Goal: Task Accomplishment & Management: Complete application form

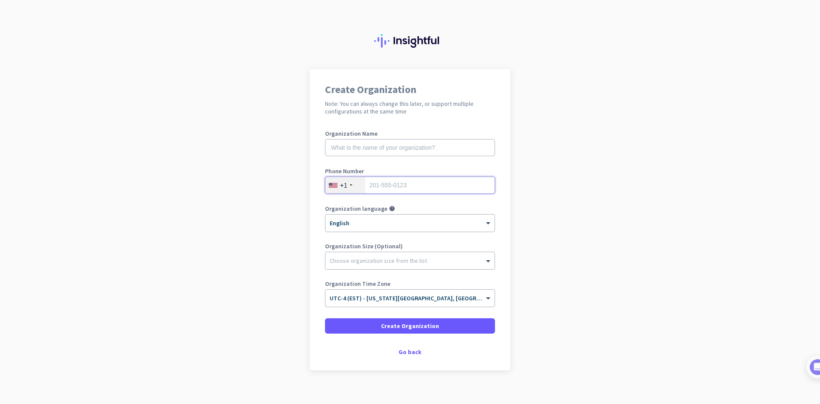
click at [397, 179] on input "tel" at bounding box center [410, 185] width 170 height 17
type input "3306964643"
click at [385, 262] on div at bounding box center [409, 259] width 169 height 9
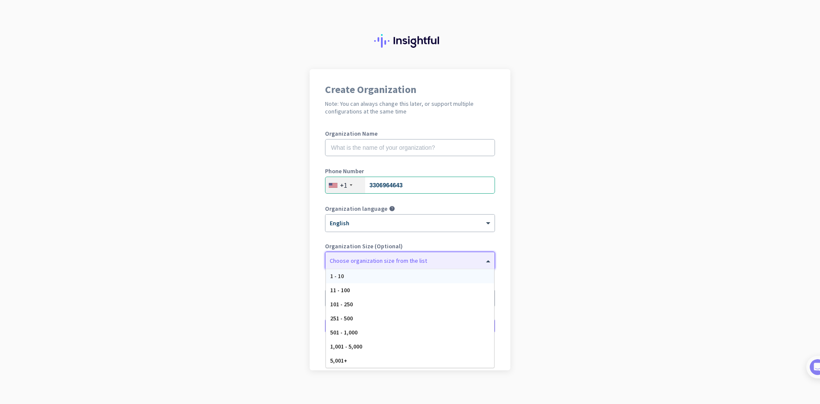
click at [369, 274] on div "1 - 10" at bounding box center [410, 276] width 168 height 14
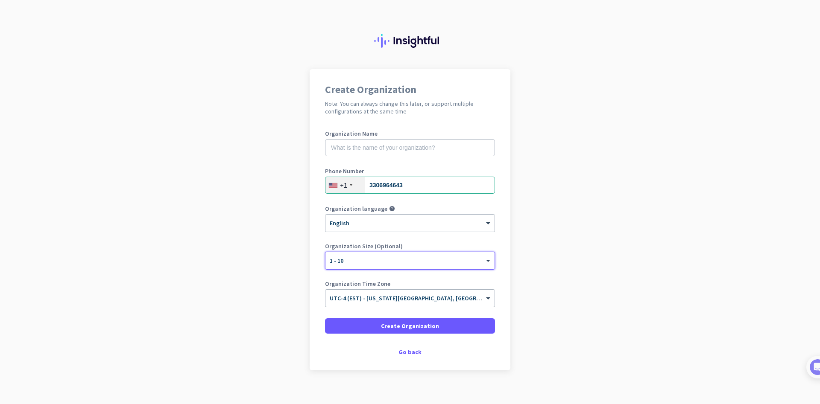
click at [423, 294] on input "text" at bounding box center [401, 296] width 143 height 6
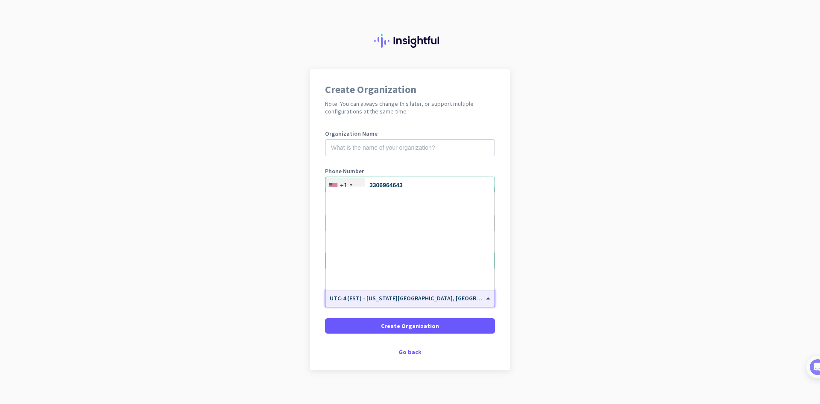
scroll to position [1001, 0]
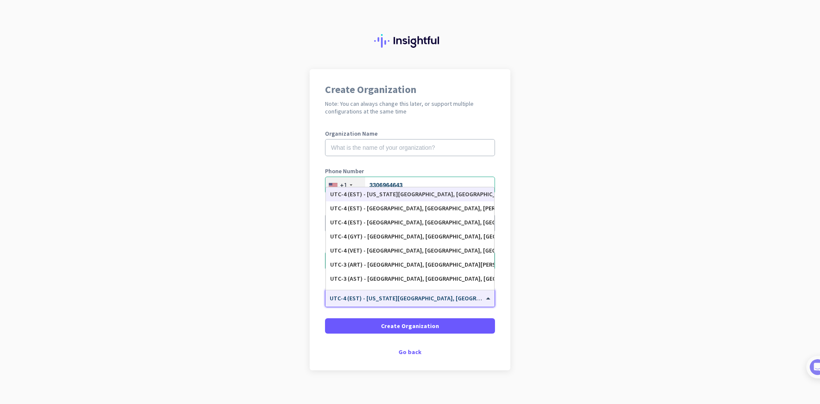
click at [424, 297] on input "text" at bounding box center [401, 296] width 143 height 6
click at [406, 151] on input "text" at bounding box center [410, 147] width 170 height 17
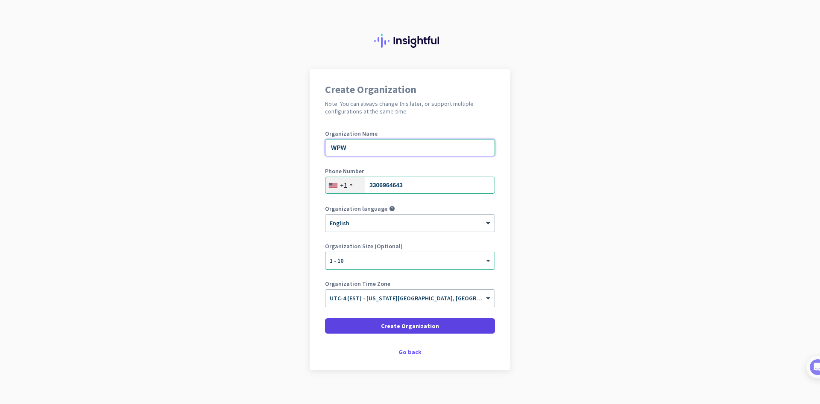
type input "WPW"
click at [438, 329] on span at bounding box center [410, 326] width 170 height 20
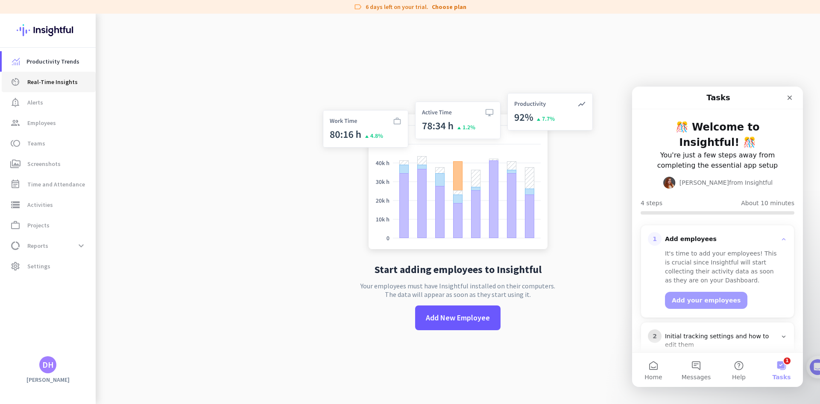
click at [48, 82] on span "Real-Time Insights" at bounding box center [52, 82] width 50 height 10
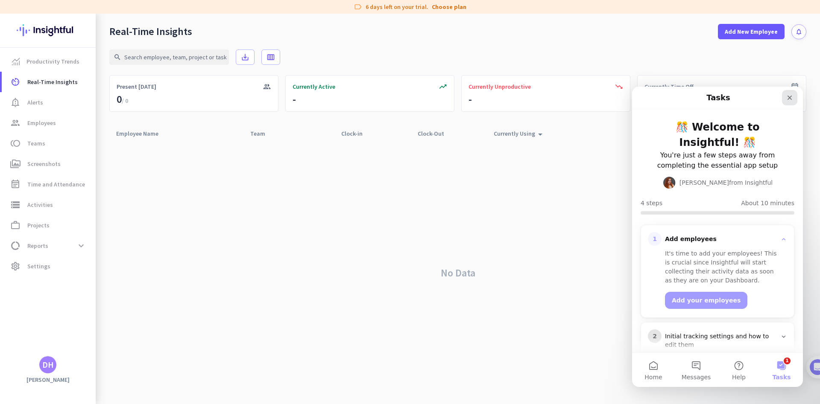
click at [790, 96] on icon "Close" at bounding box center [789, 97] width 7 height 7
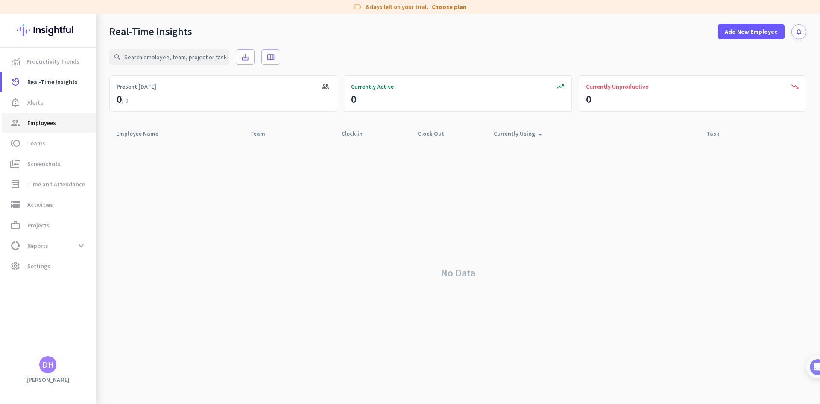
click at [48, 122] on span "Employees" at bounding box center [41, 123] width 29 height 10
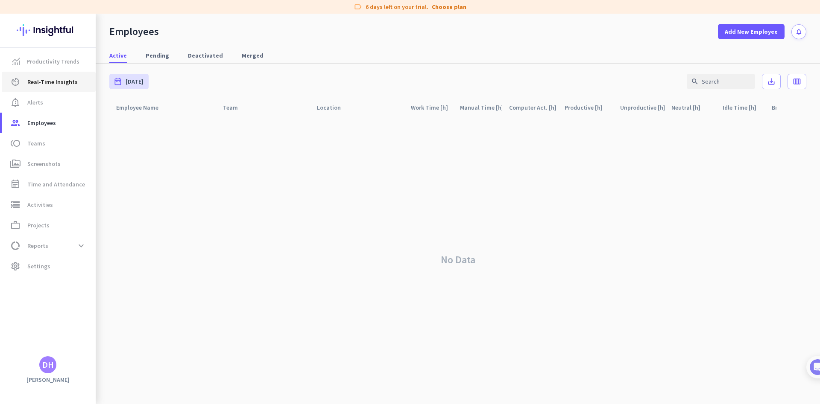
click at [54, 82] on span "Real-Time Insights" at bounding box center [52, 82] width 50 height 10
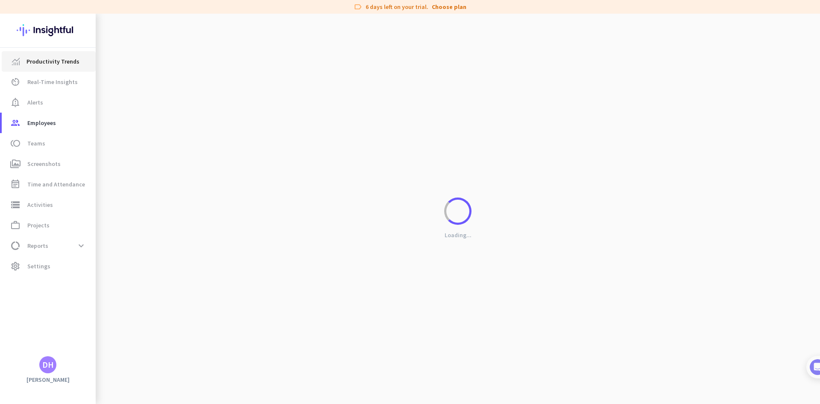
click at [56, 64] on span "Productivity Trends" at bounding box center [52, 61] width 53 height 10
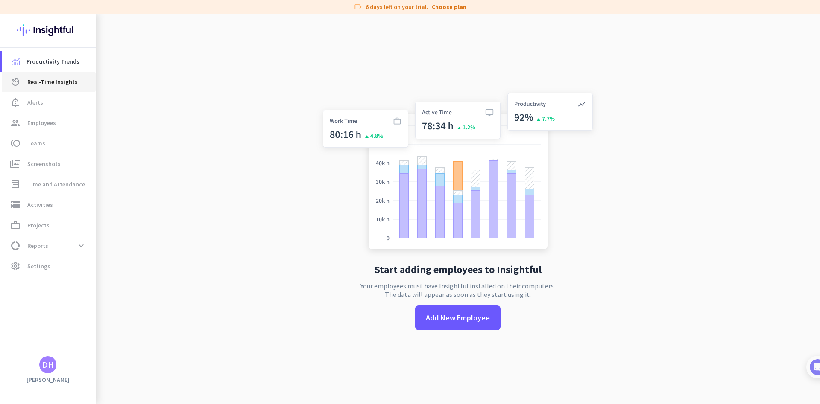
click at [48, 84] on span "Real-Time Insights" at bounding box center [52, 82] width 50 height 10
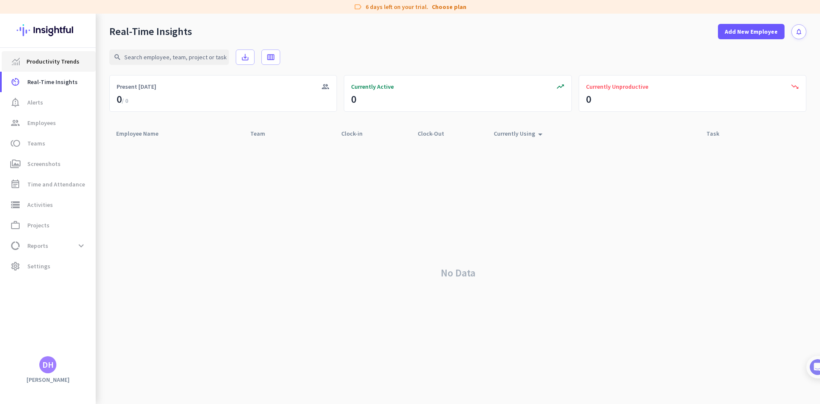
click at [48, 61] on span "Productivity Trends" at bounding box center [52, 61] width 53 height 10
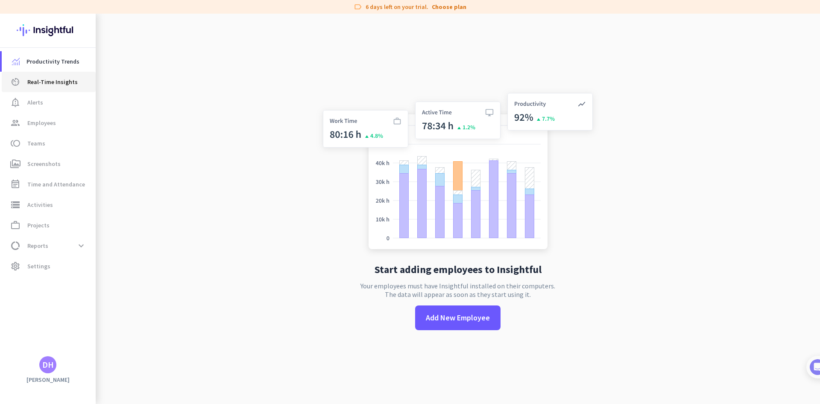
click at [65, 77] on span "Real-Time Insights" at bounding box center [52, 82] width 50 height 10
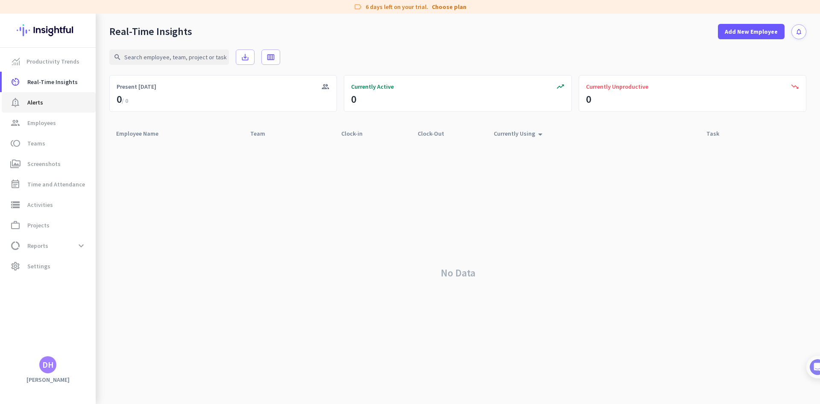
click at [57, 99] on span "notification_important Alerts" at bounding box center [49, 102] width 80 height 10
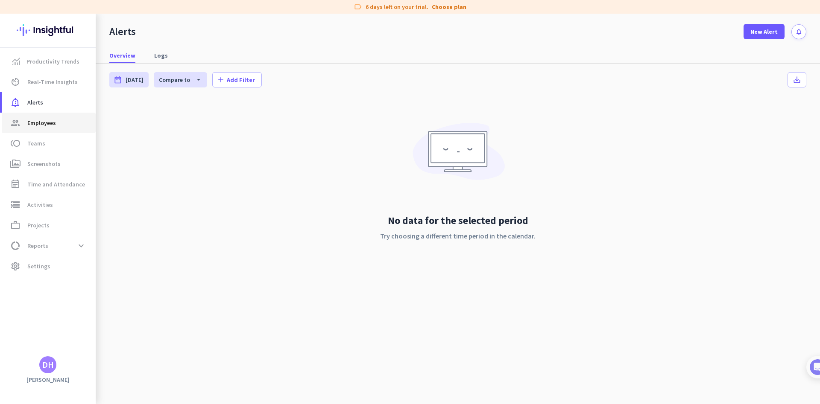
click at [59, 114] on link "group Employees" at bounding box center [49, 123] width 94 height 20
